Goal: Communication & Community: Answer question/provide support

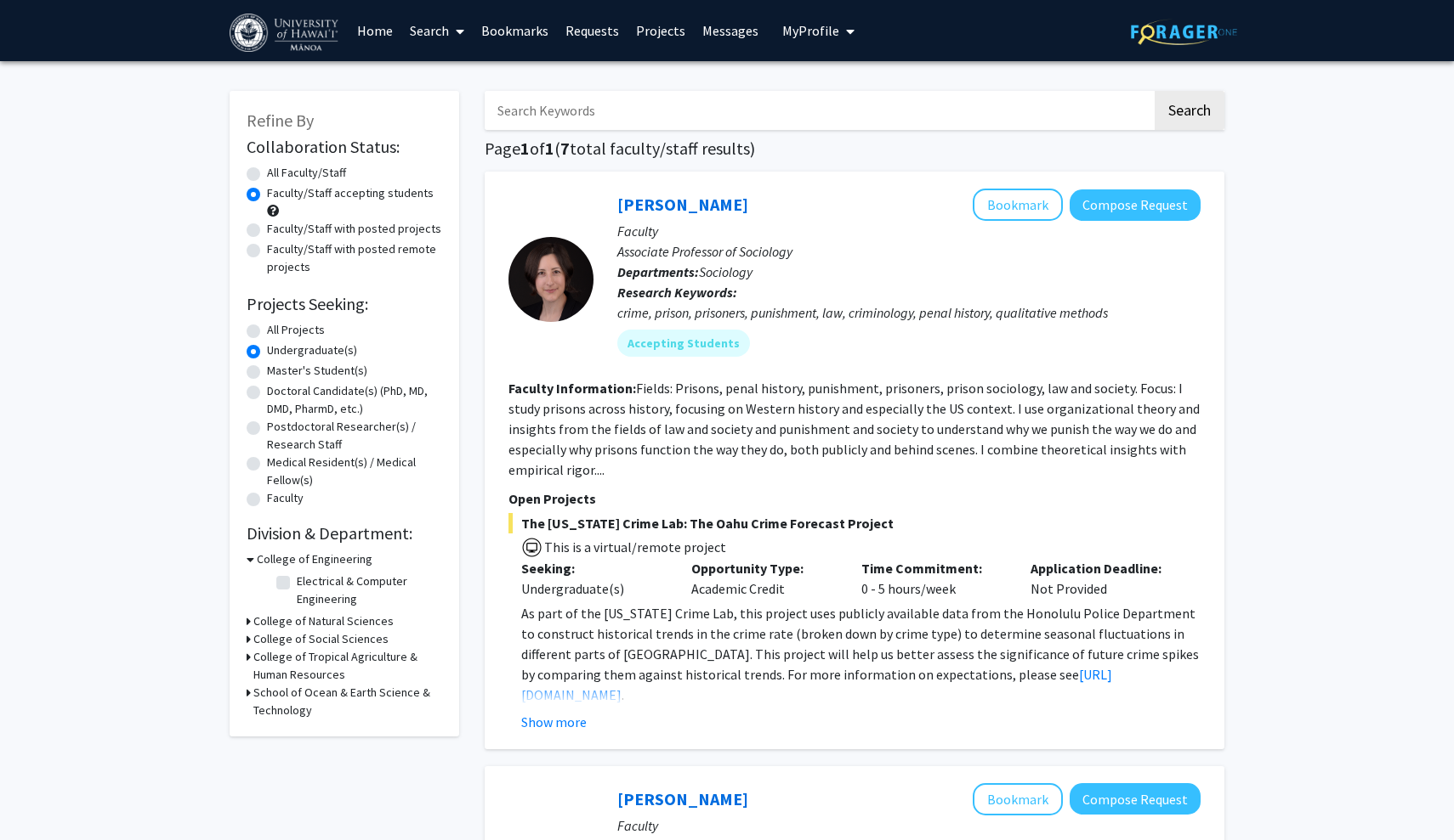
click at [713, 33] on link "Messages" at bounding box center [729, 30] width 73 height 59
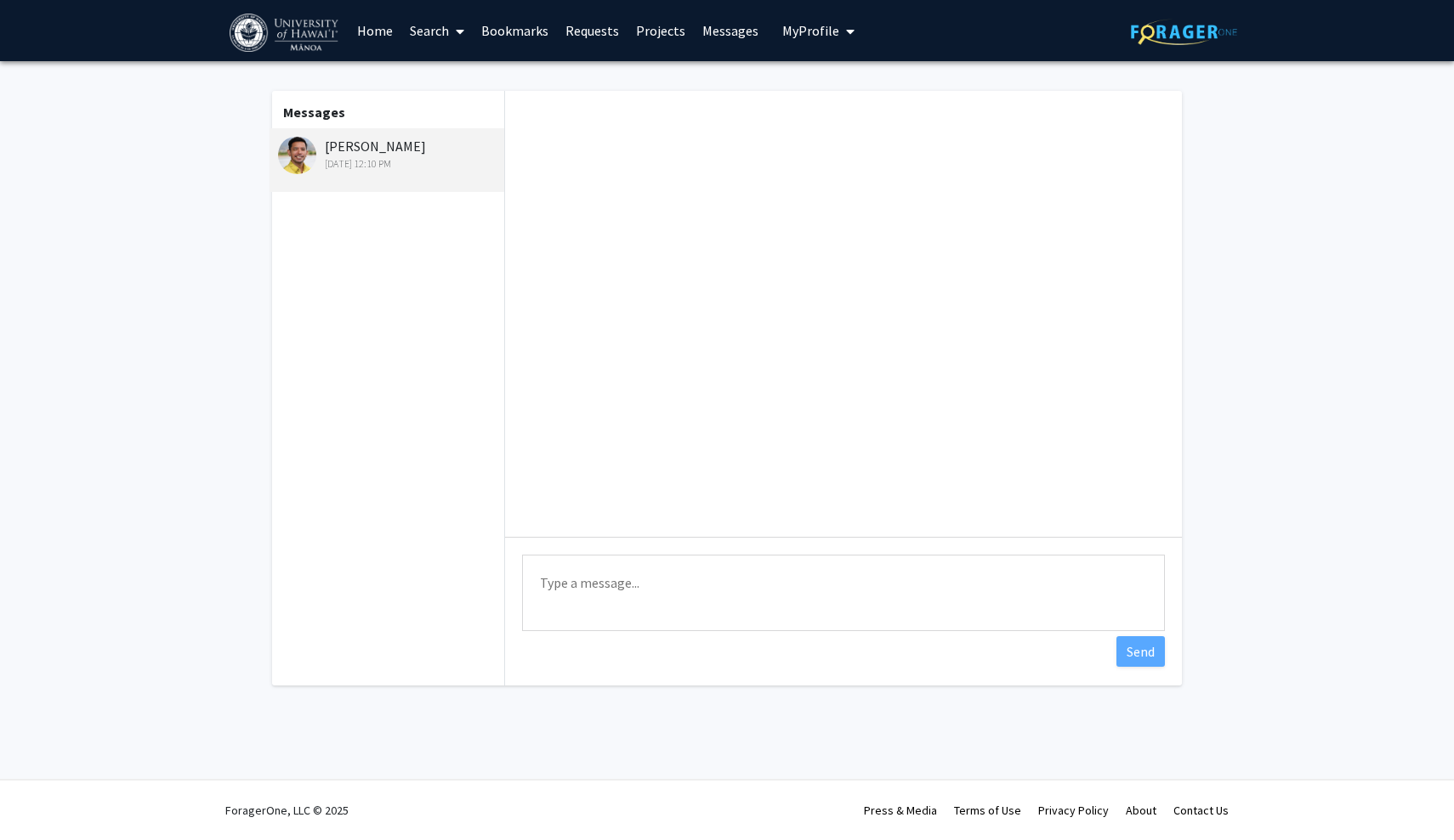
scroll to position [124, 0]
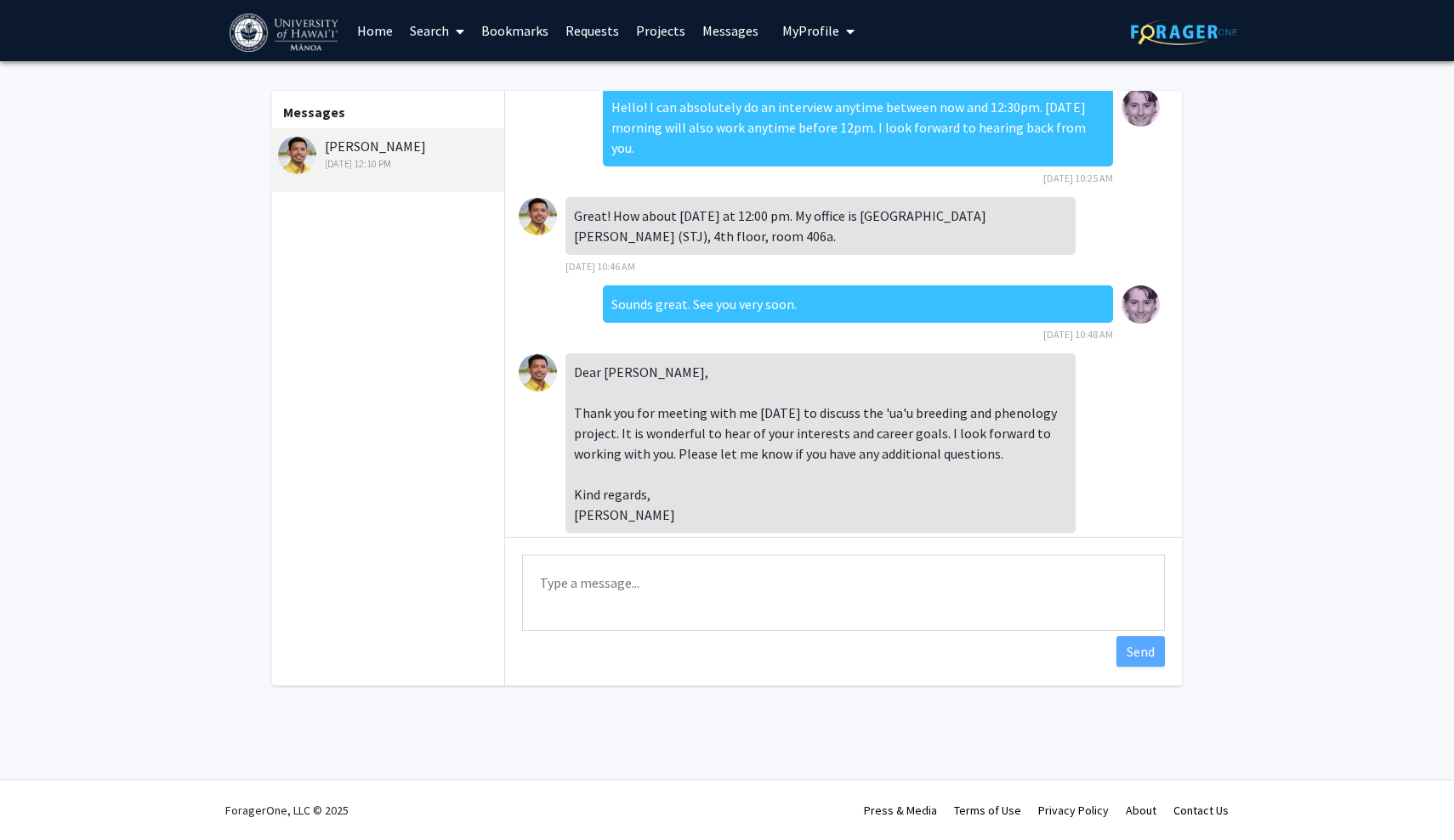
click at [742, 584] on textarea "Type a message" at bounding box center [843, 593] width 643 height 77
type textarea "Jonathan, I am excited to start working as well. If you need anything else from…"
click at [1146, 655] on button "Send" at bounding box center [1141, 651] width 49 height 30
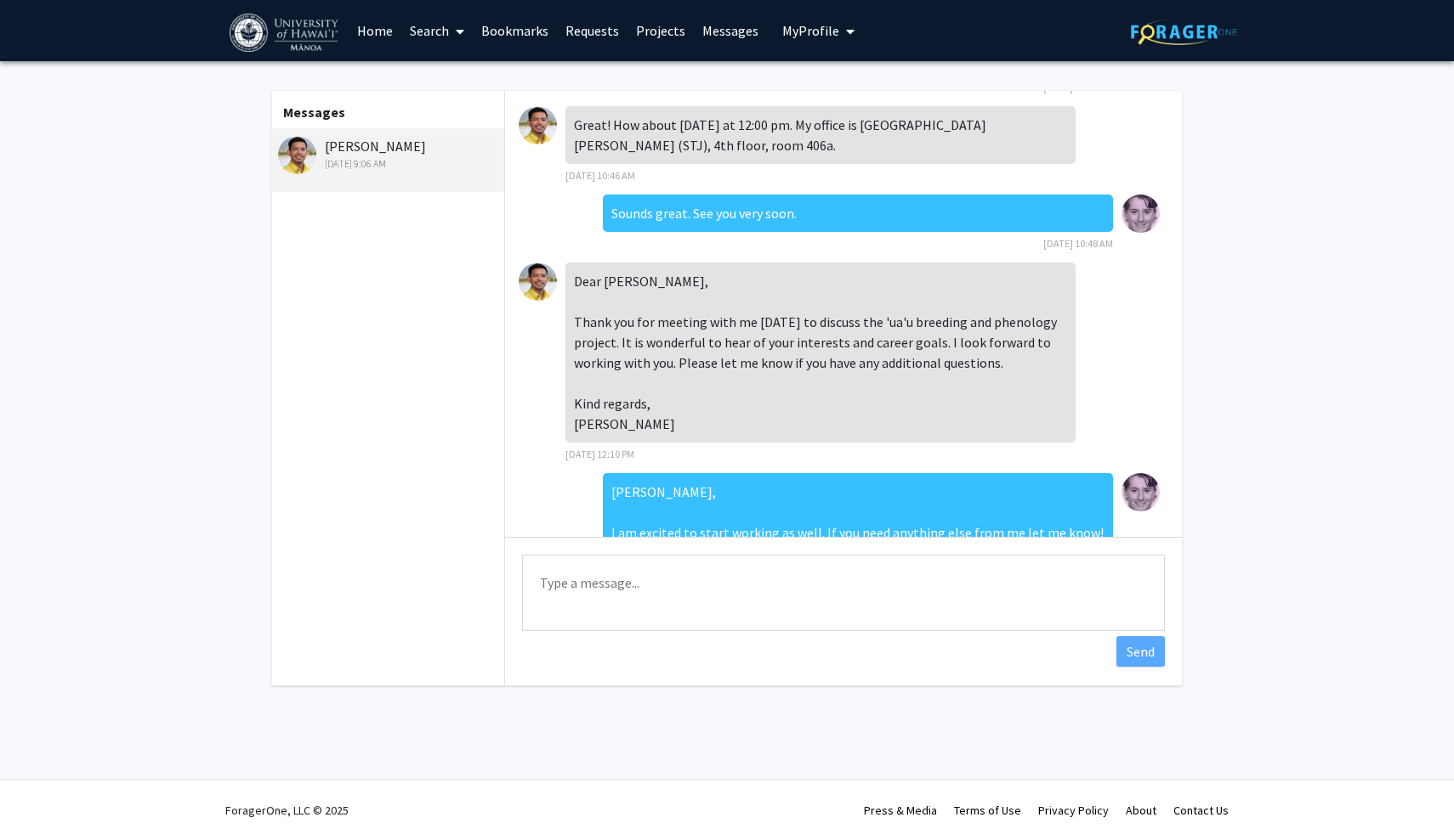
scroll to position [217, 0]
click at [296, 158] on img at bounding box center [297, 155] width 38 height 38
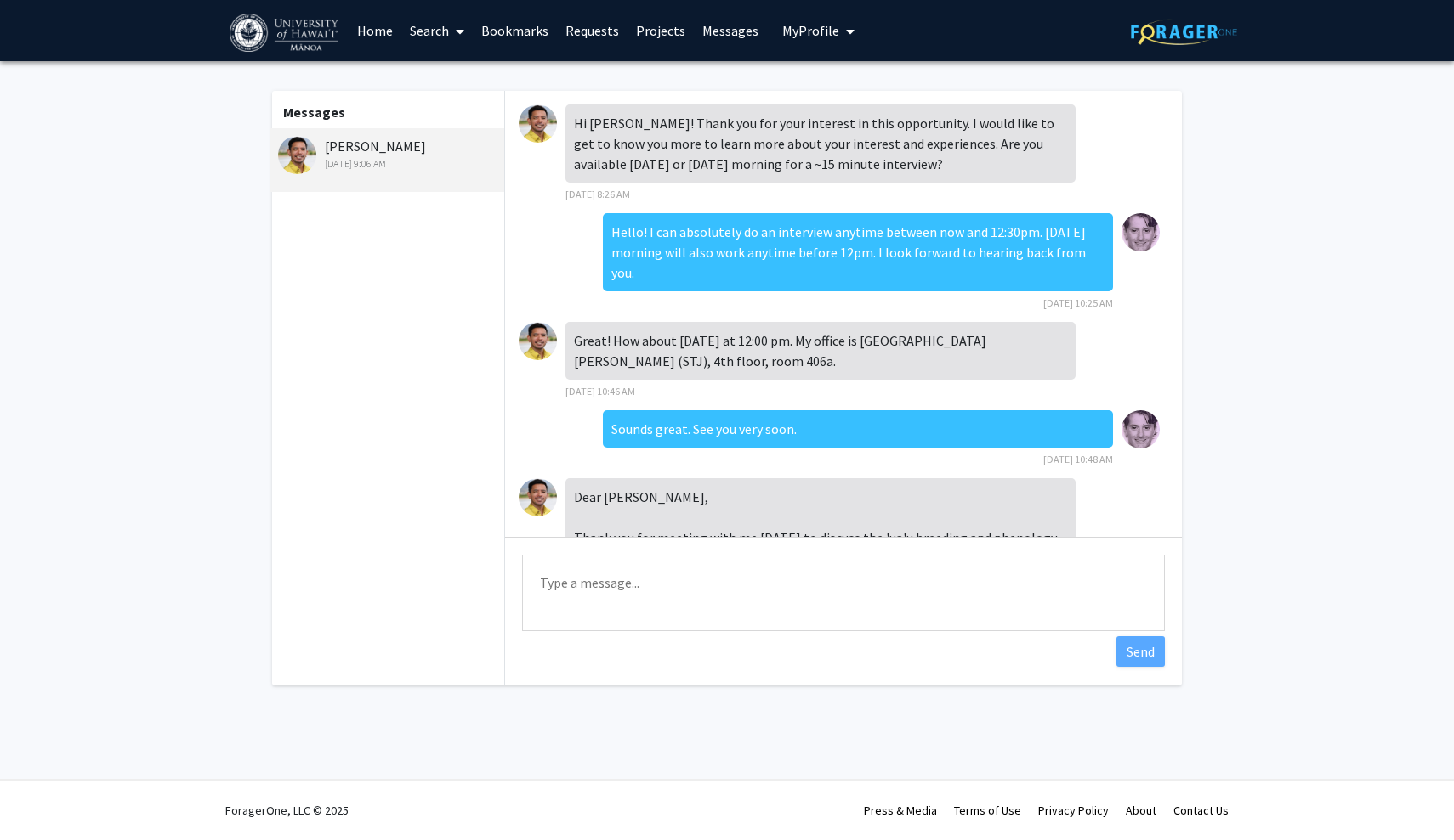
scroll to position [295, 0]
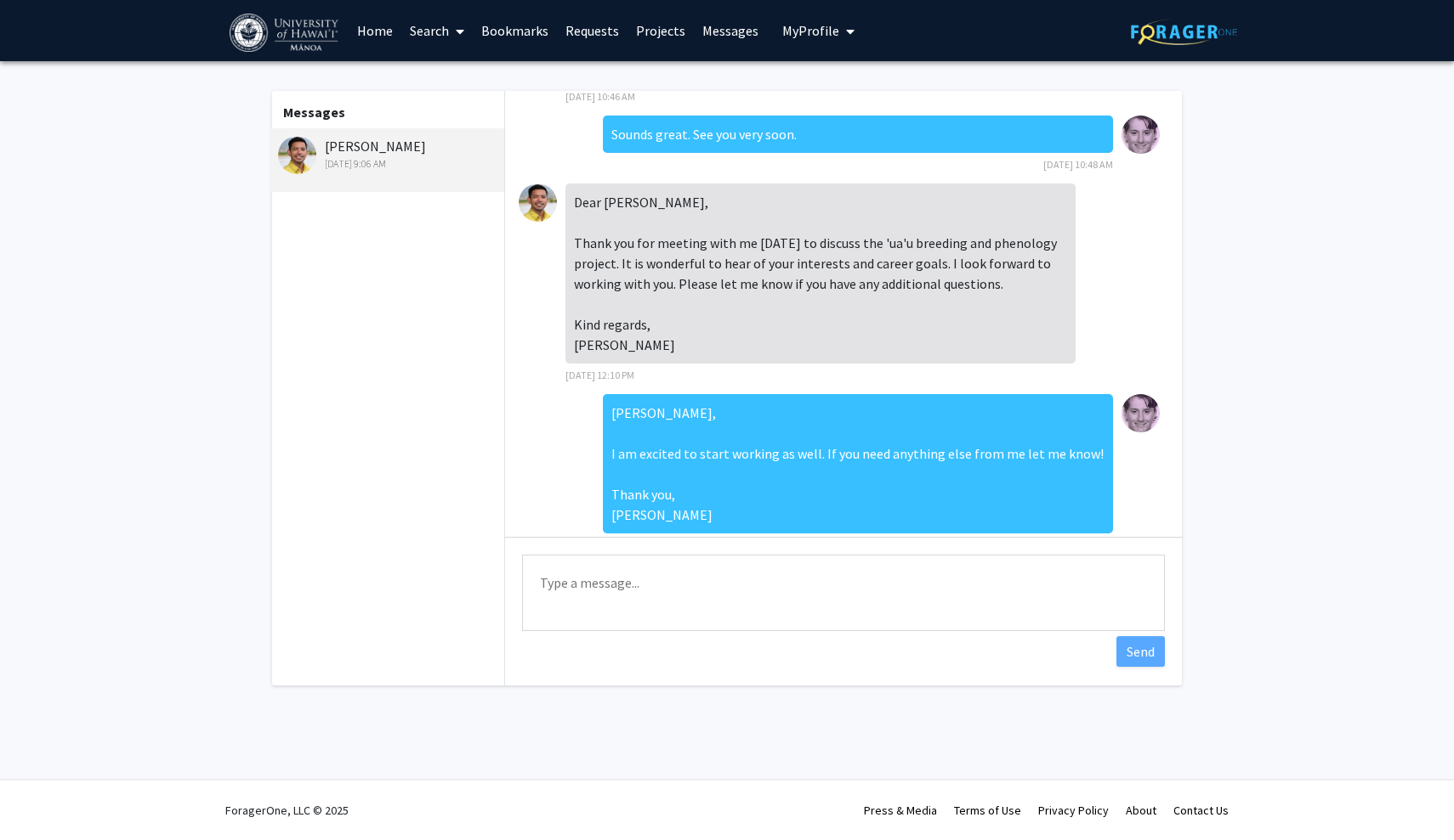
click at [355, 149] on div "Jonathan Koch Oct 10, 2025 9:06 AM" at bounding box center [389, 154] width 222 height 36
click at [491, 40] on link "Bookmarks" at bounding box center [514, 30] width 85 height 59
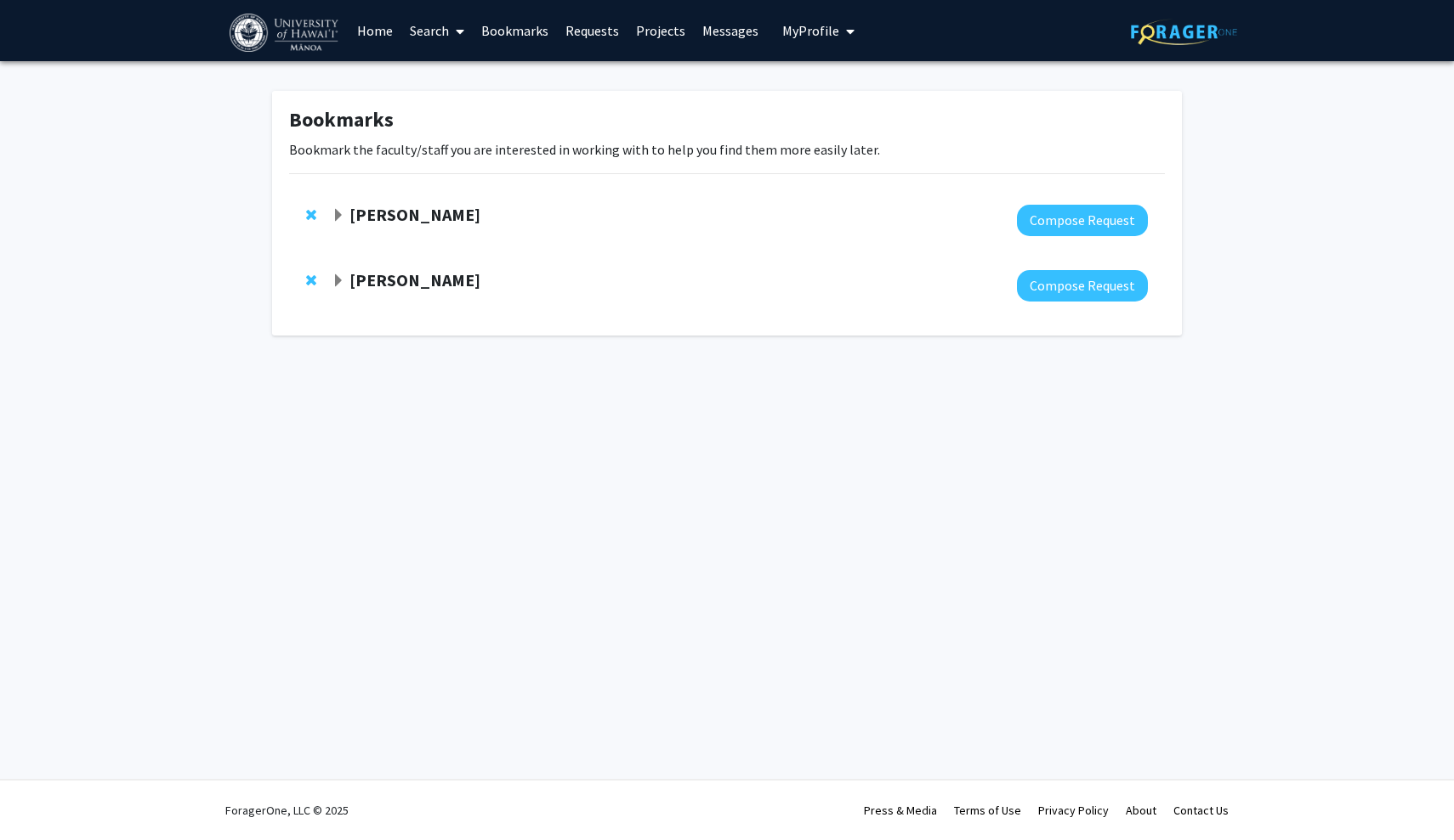
click at [339, 283] on span "Expand Jonathan Koch Bookmark" at bounding box center [338, 281] width 14 height 14
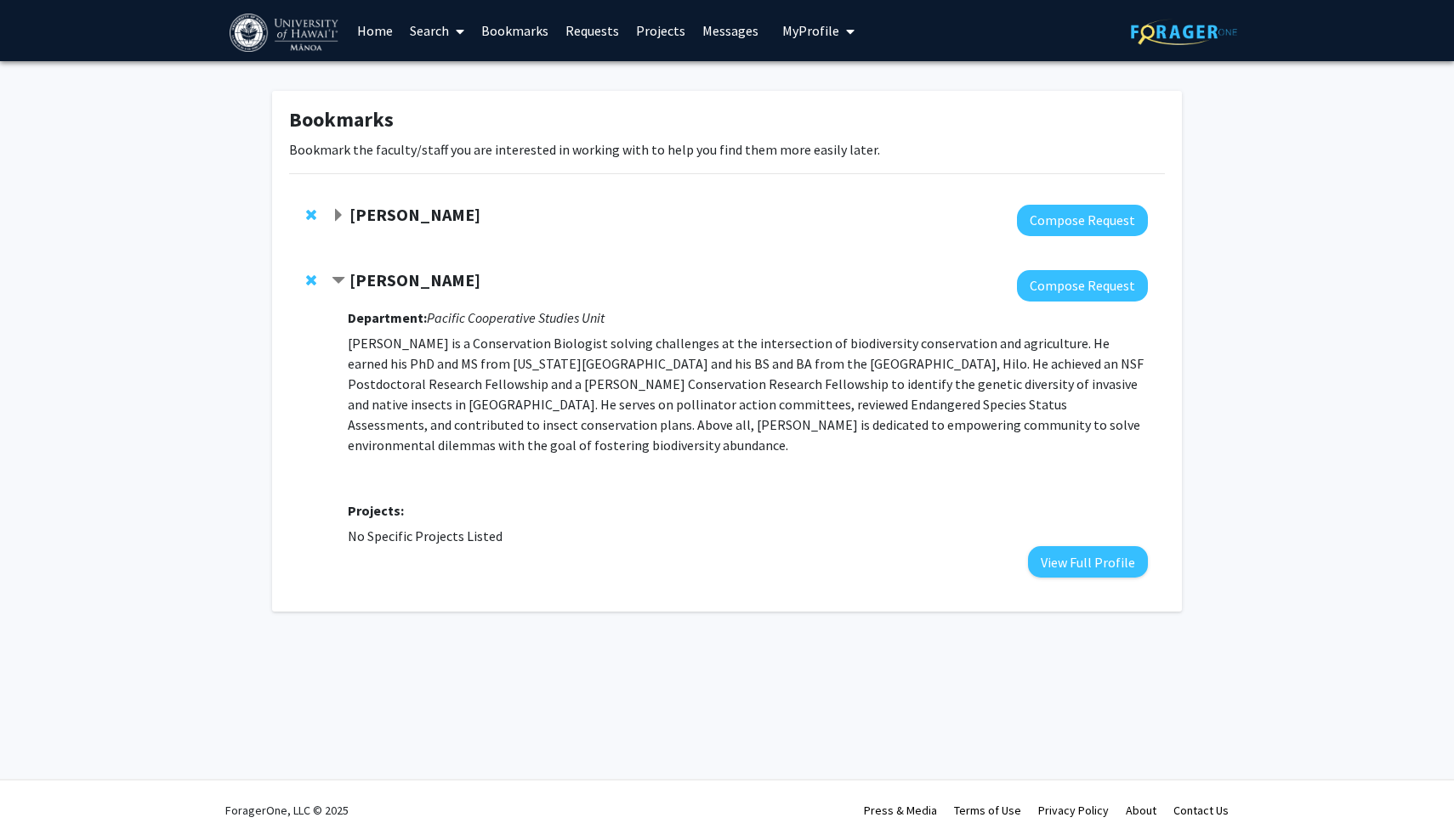
click at [388, 282] on strong "[PERSON_NAME]" at bounding box center [414, 280] width 131 height 21
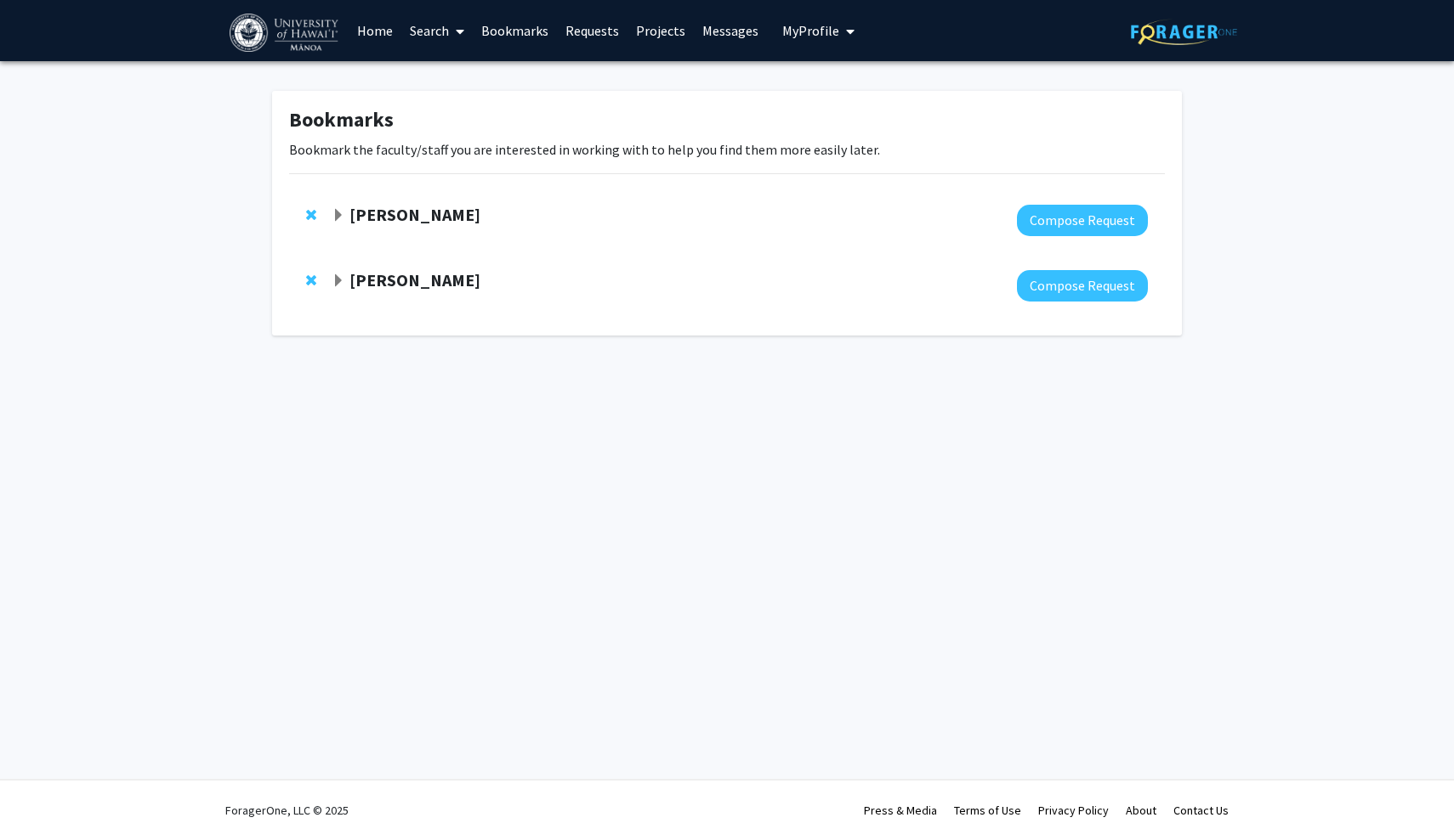
click at [388, 282] on strong "[PERSON_NAME]" at bounding box center [414, 280] width 131 height 21
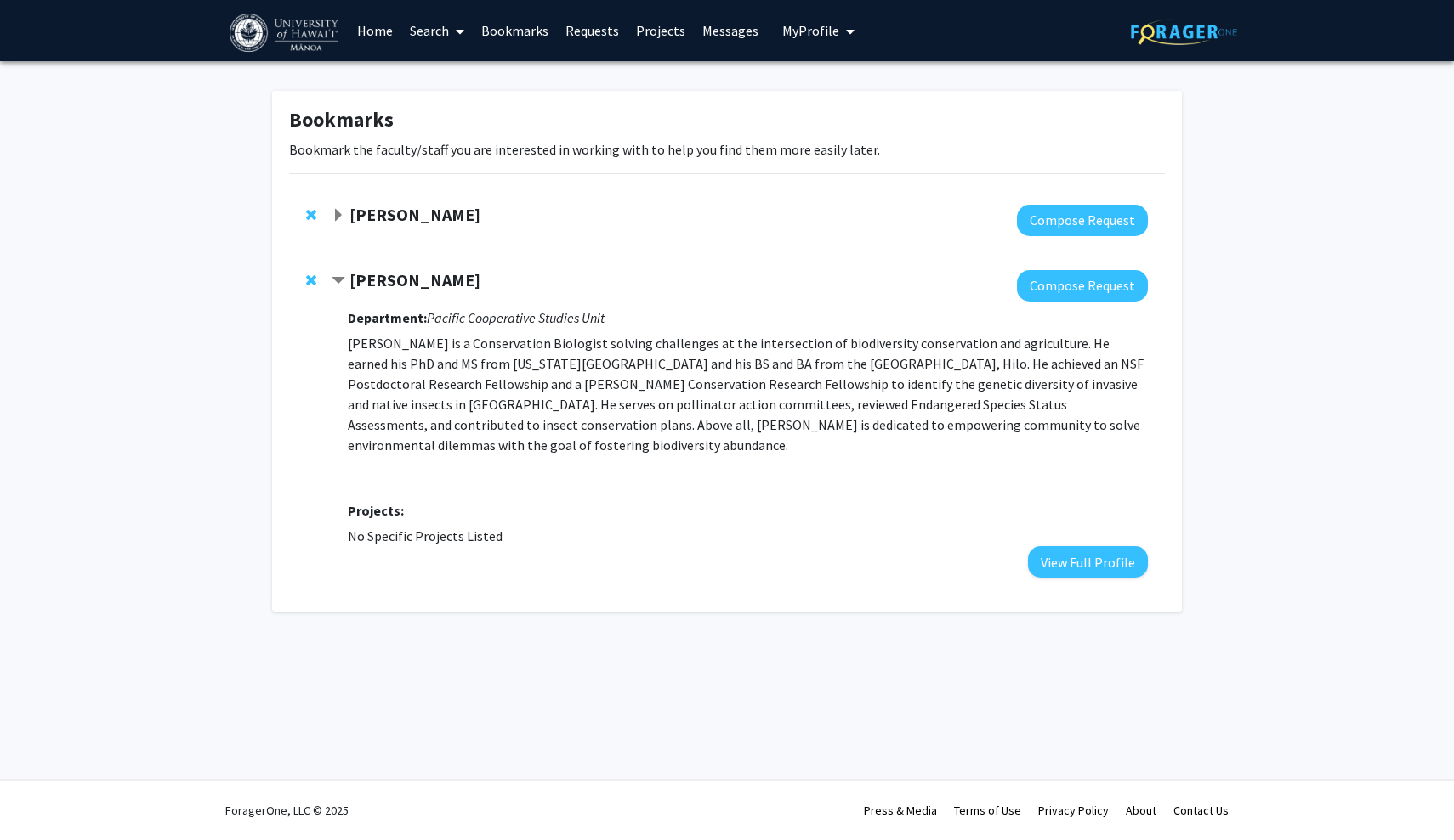
click at [342, 217] on span "Expand Murad Hossain Bookmark" at bounding box center [338, 216] width 14 height 14
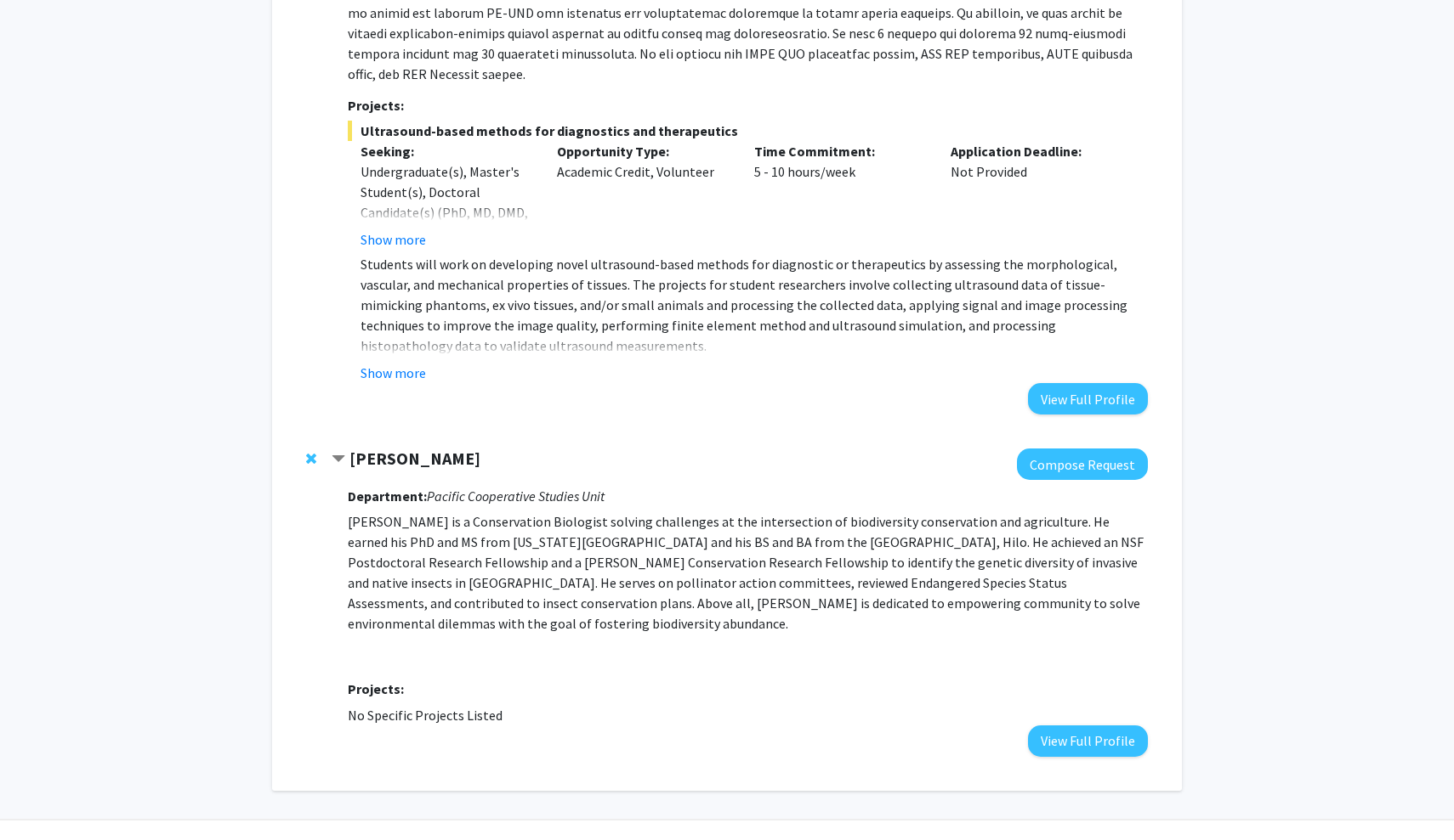
click at [307, 452] on span "Remove Jonathan Koch from bookmarks" at bounding box center [311, 459] width 10 height 14
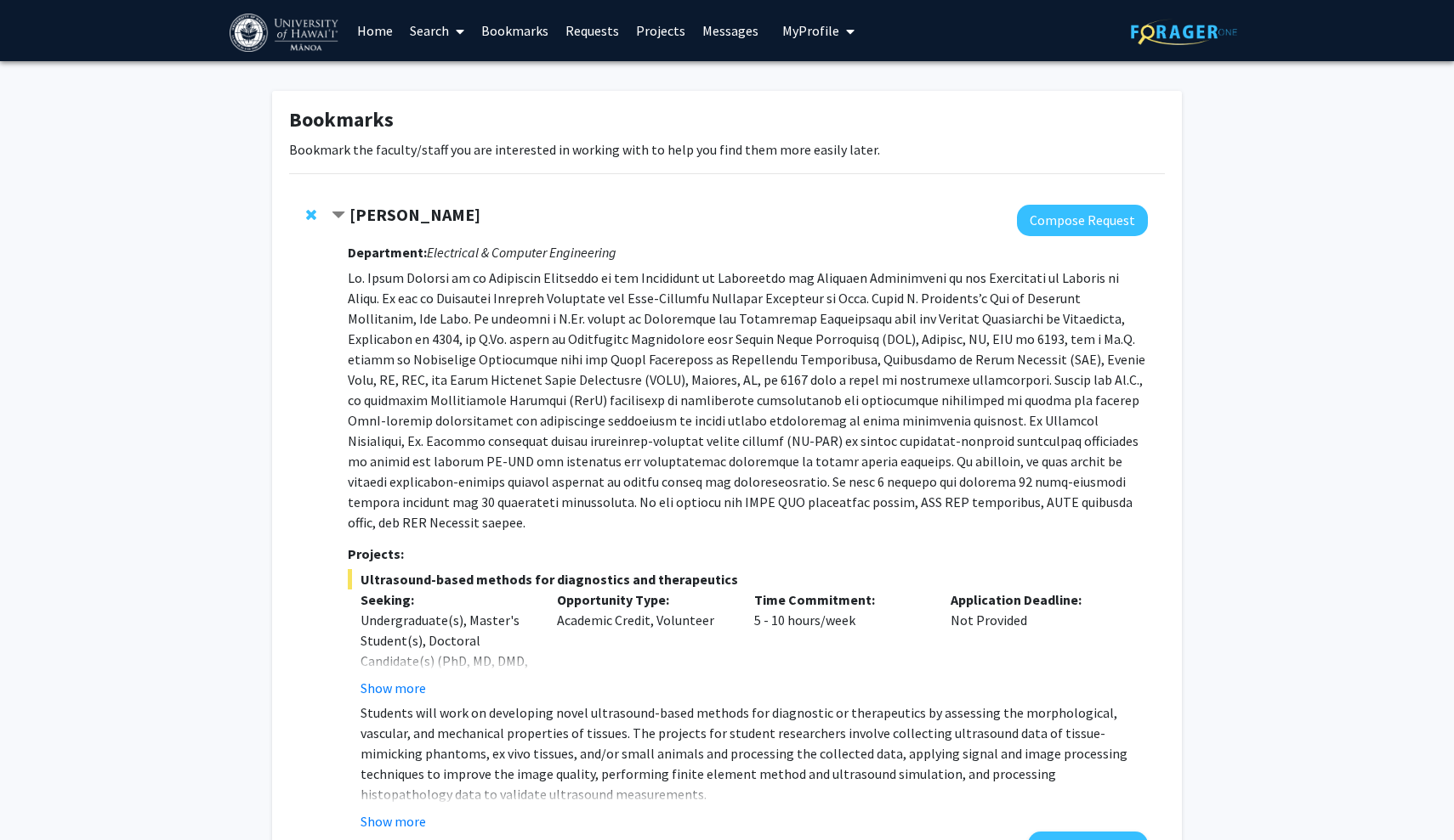
click at [658, 38] on link "Projects" at bounding box center [660, 30] width 66 height 59
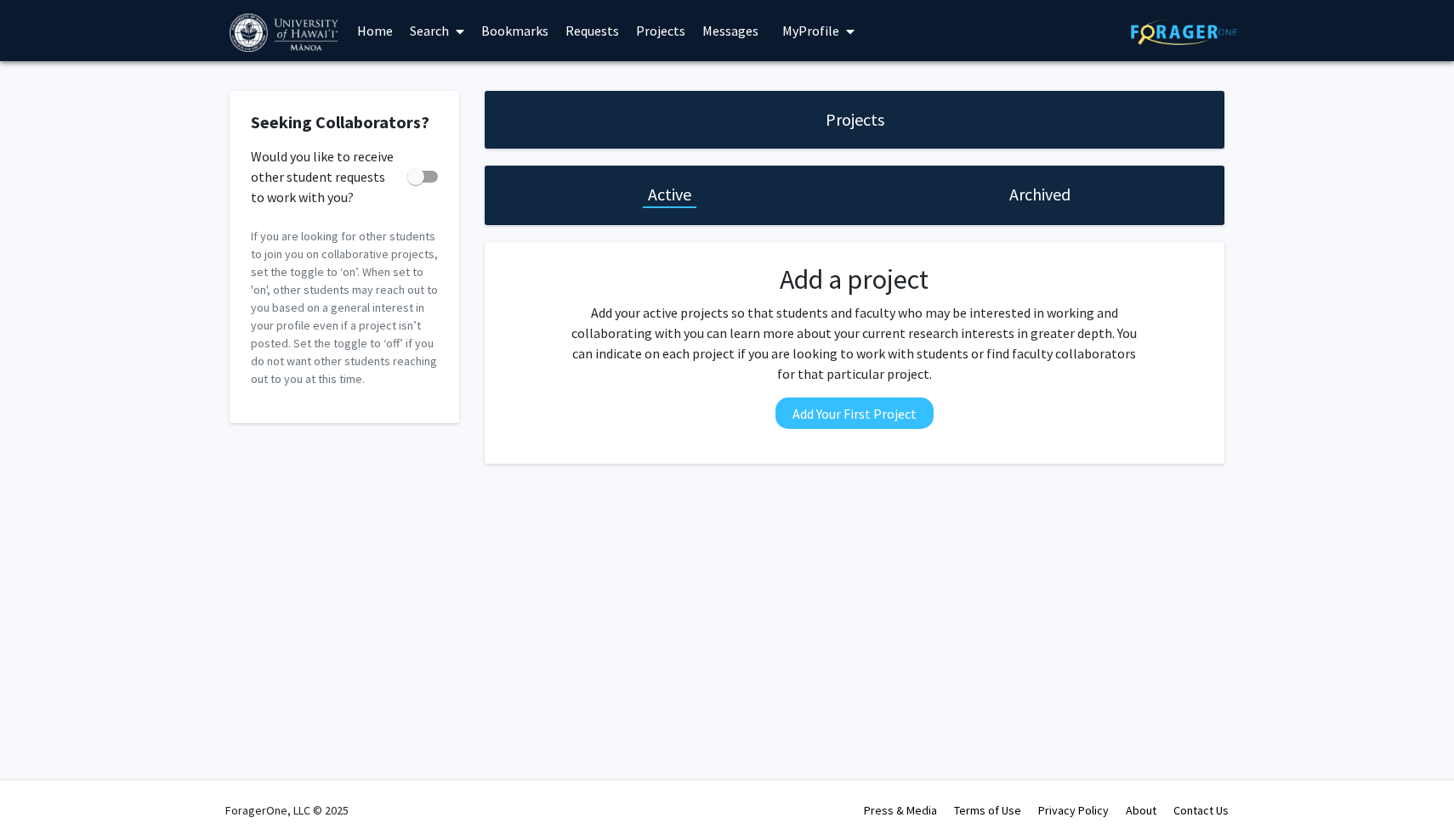
click at [1002, 182] on div "Archived" at bounding box center [1039, 194] width 370 height 59
click at [376, 38] on link "Home" at bounding box center [374, 30] width 53 height 59
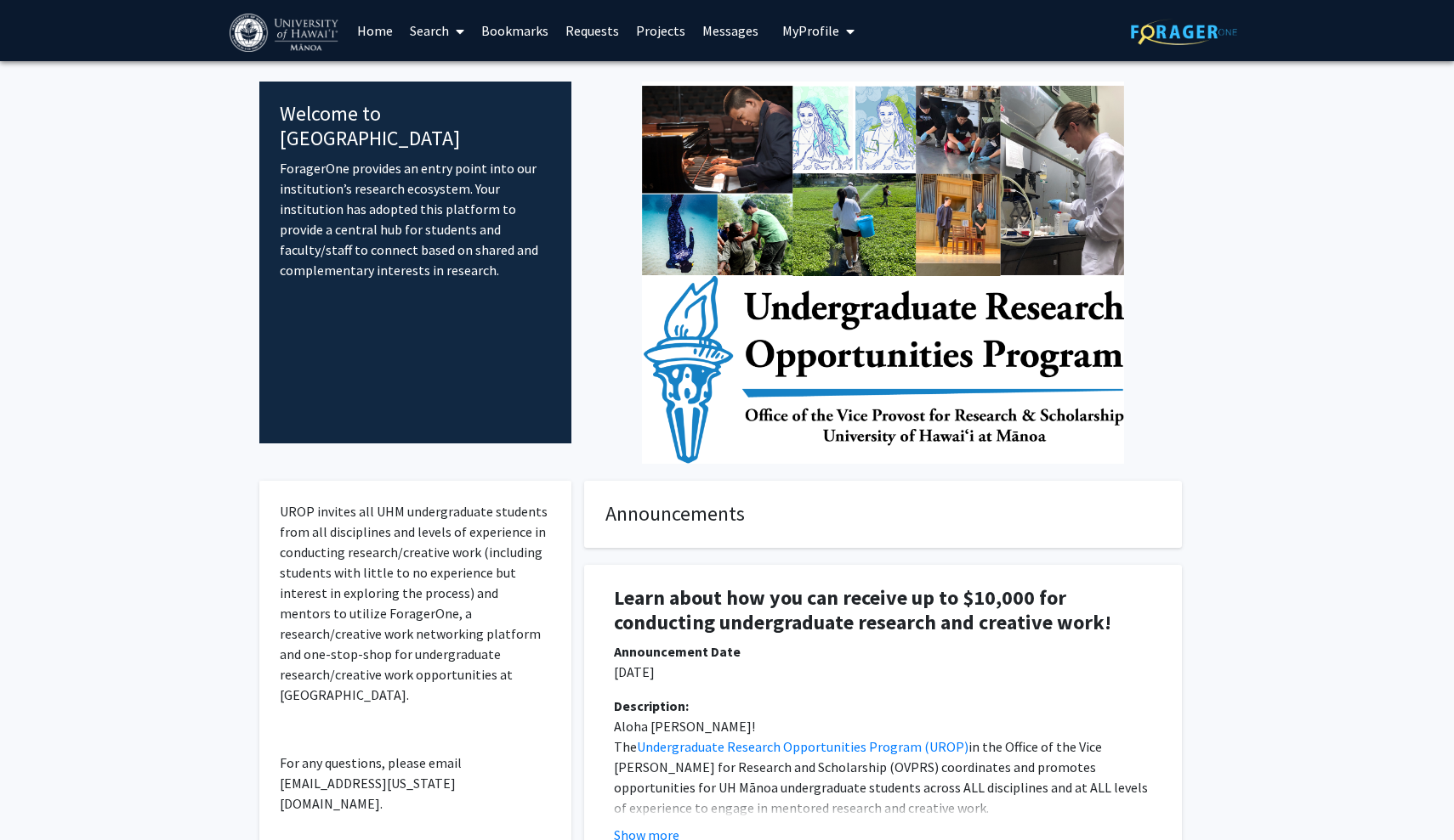
click at [714, 33] on link "Messages" at bounding box center [729, 30] width 73 height 59
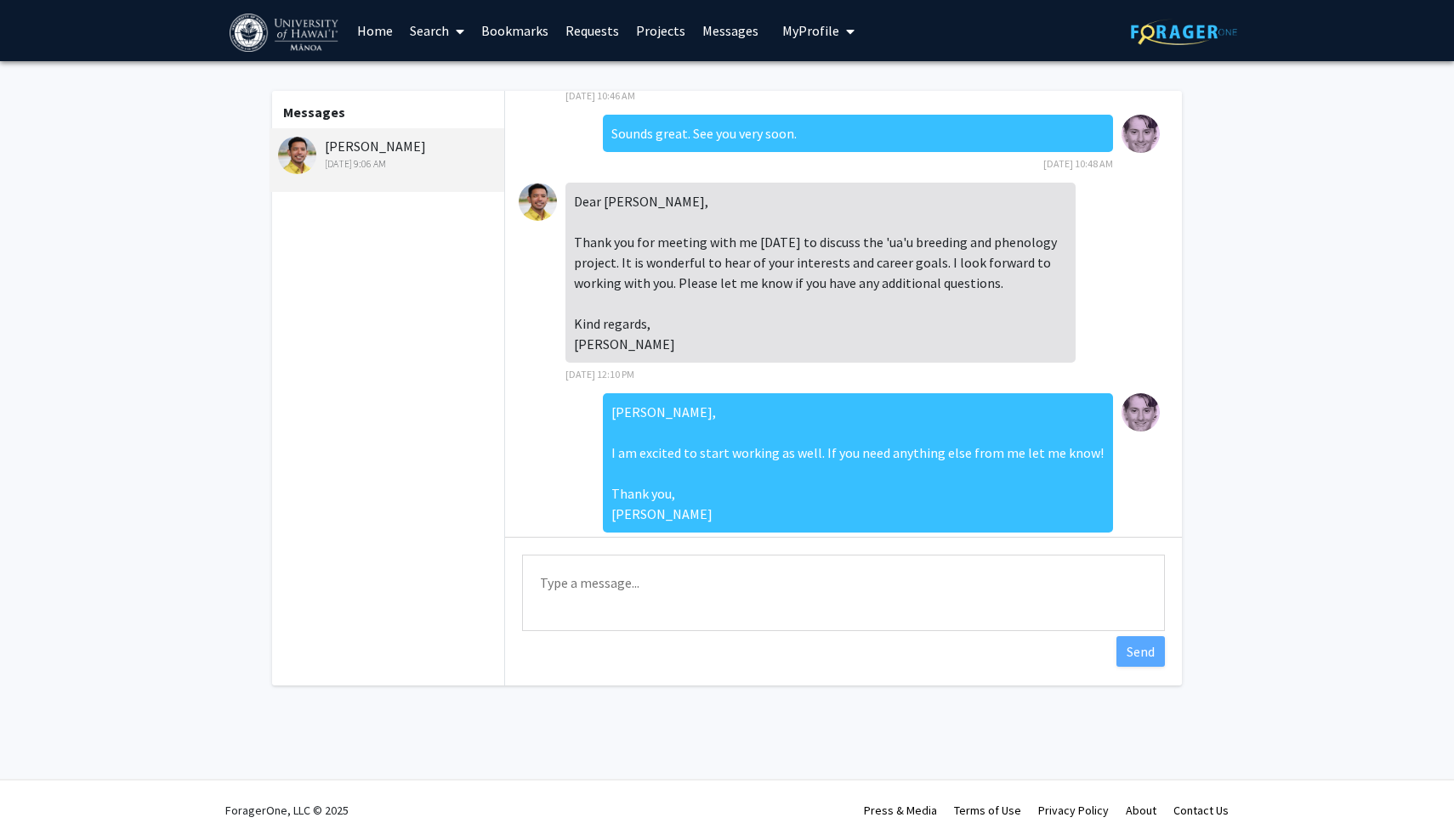
scroll to position [295, 0]
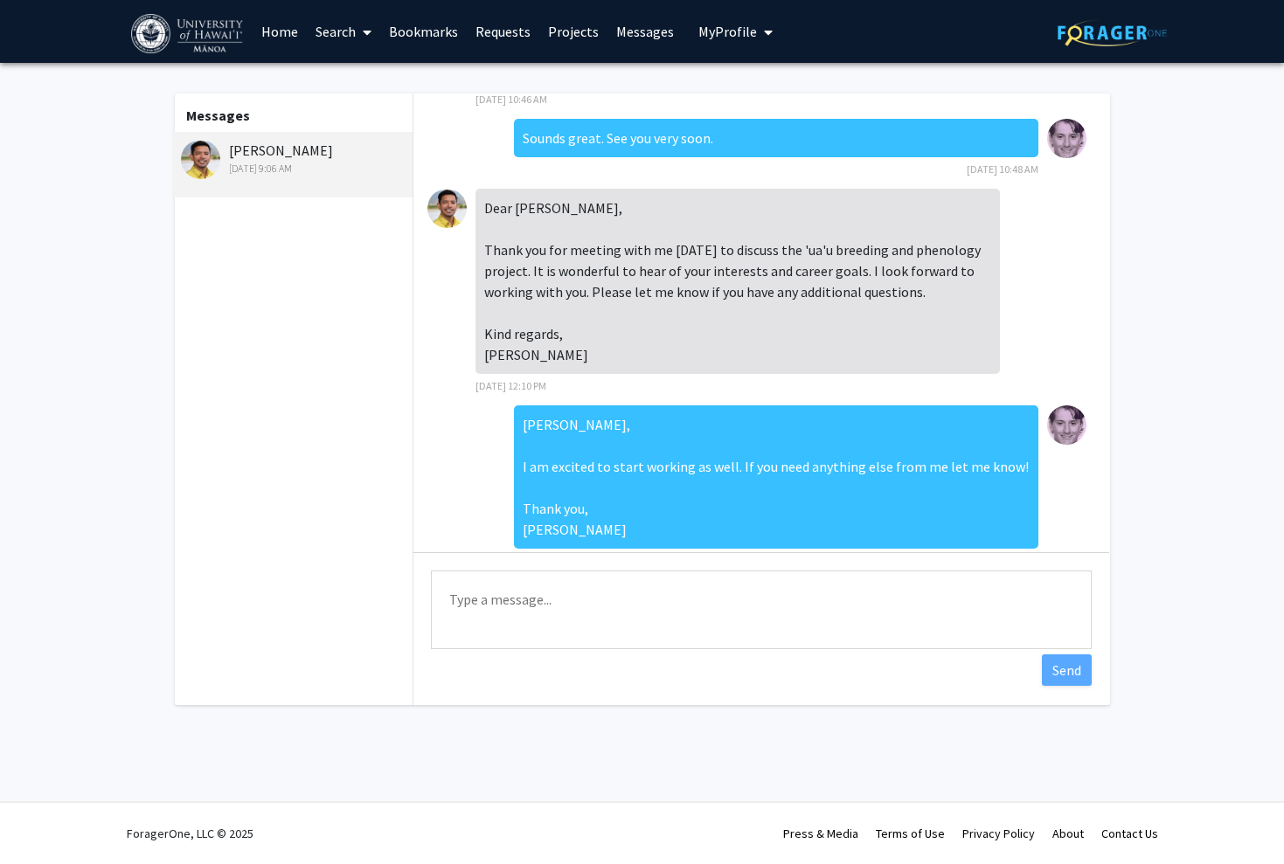
click at [70, 212] on fg-messaging "Messages Jonathan Koch Oct 10, 2025 9:06 AM Hi Gavin! Thank you for your intere…" at bounding box center [642, 404] width 1284 height 682
click at [80, 39] on div "Skip navigation Home Search Bookmarks Requests Projects Messages My Profile Gav…" at bounding box center [642, 31] width 1284 height 63
click at [59, 118] on fg-messaging "Messages Jonathan Koch Oct 10, 2025 9:06 AM Hi Gavin! Thank you for your intere…" at bounding box center [642, 404] width 1284 height 682
click at [153, 128] on fg-messaging "Messages Jonathan Koch Oct 10, 2025 9:06 AM Hi Gavin! Thank you for your intere…" at bounding box center [642, 404] width 1284 height 682
